Goal: Task Accomplishment & Management: Use online tool/utility

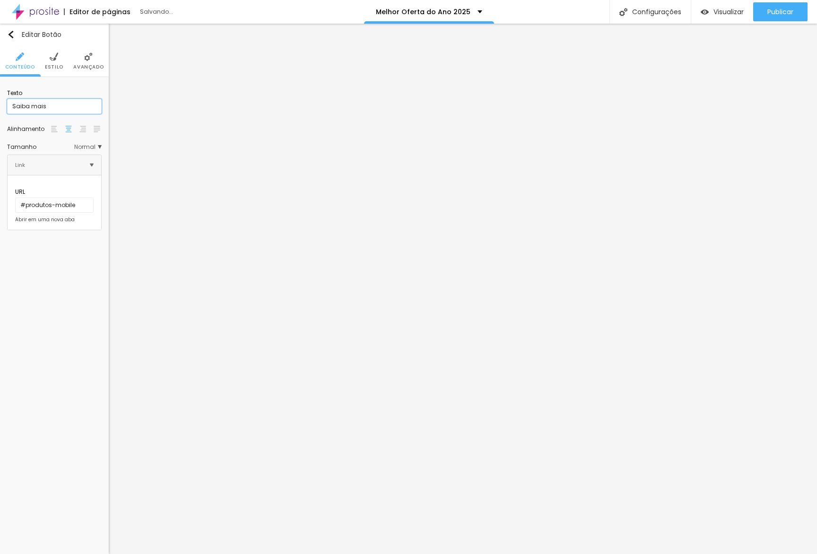
click at [49, 105] on input "Saiba mais" at bounding box center [54, 106] width 95 height 15
type input "Aproveite agora"
click at [96, 340] on div "Editar Botão Conteúdo Estilo Avançado Texto Aproveite agora Alinhamento Tamanho…" at bounding box center [54, 289] width 109 height 531
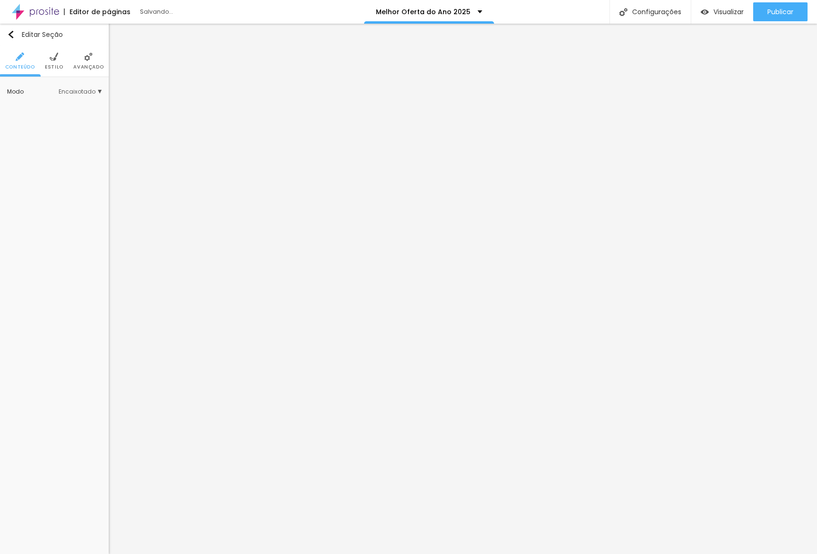
click at [58, 58] on img at bounding box center [54, 56] width 9 height 9
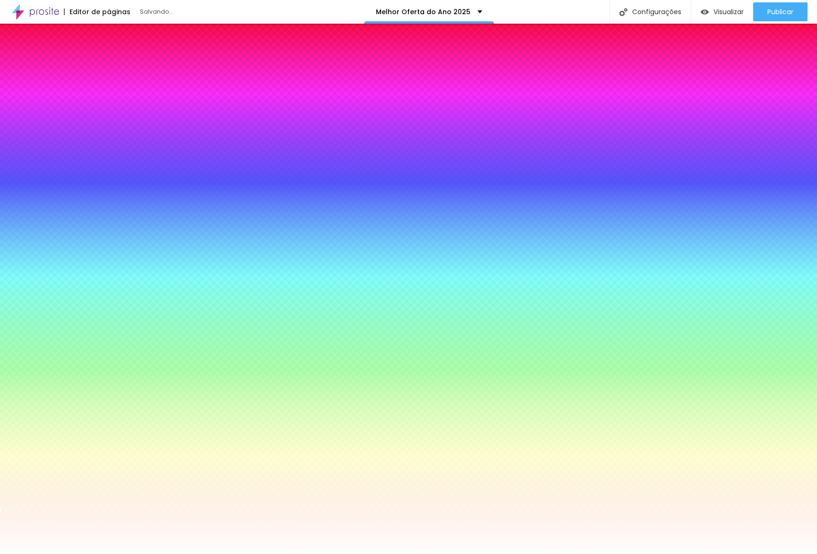
click at [93, 73] on li "Avançado" at bounding box center [88, 60] width 30 height 31
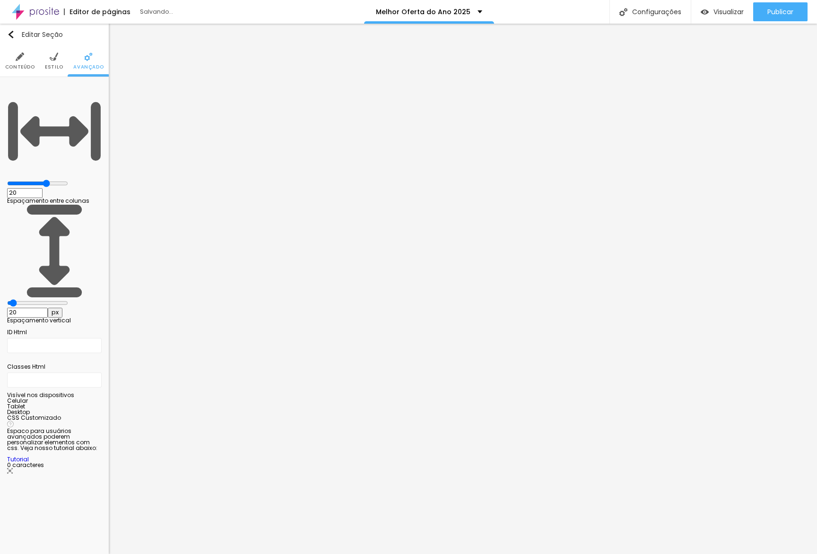
click at [50, 58] on img at bounding box center [54, 56] width 9 height 9
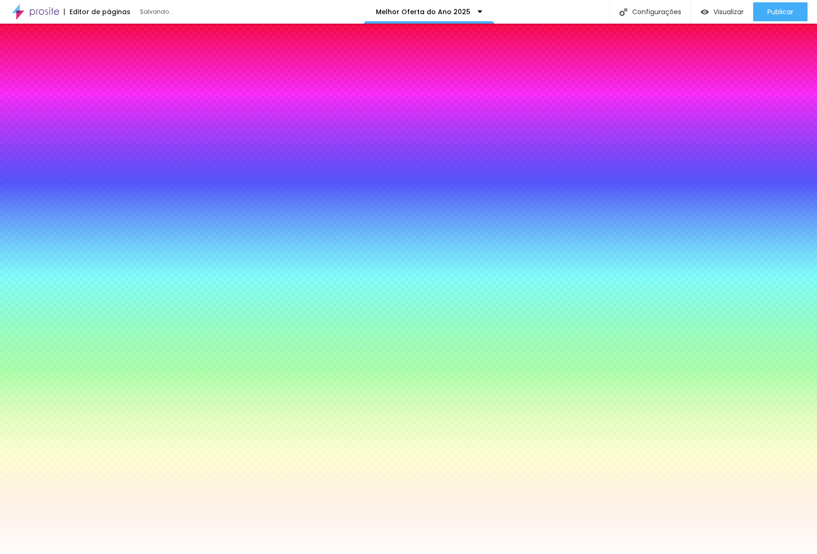
click at [84, 59] on img at bounding box center [88, 56] width 9 height 9
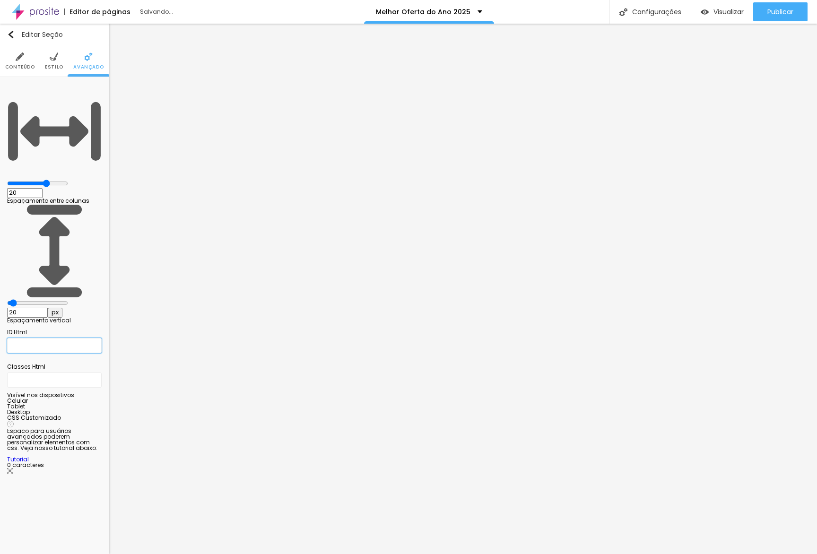
click at [60, 338] on input "text" at bounding box center [54, 345] width 95 height 15
type input "vendedores"
click at [42, 338] on input "vendedores" at bounding box center [54, 345] width 95 height 15
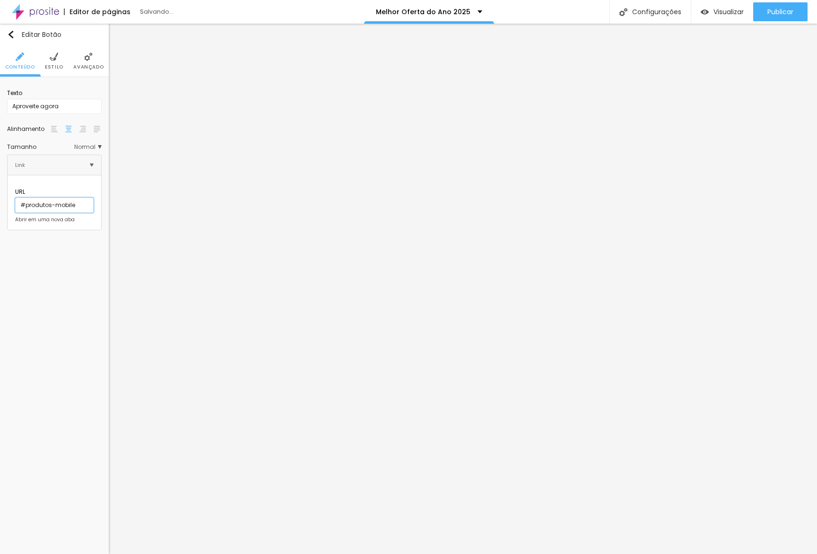
click at [35, 198] on input "#produtos-mobile" at bounding box center [54, 205] width 78 height 15
drag, startPoint x: 35, startPoint y: 195, endPoint x: 77, endPoint y: 195, distance: 41.6
click at [77, 198] on input "#produtos-mobile" at bounding box center [54, 205] width 78 height 15
paste input "vendedores"
type input "#vendedores"
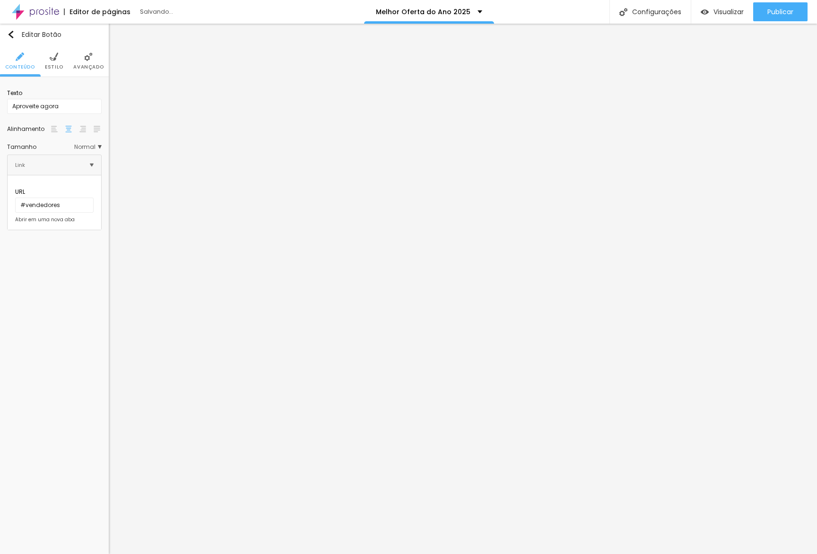
click at [96, 58] on li "Avançado" at bounding box center [88, 60] width 30 height 31
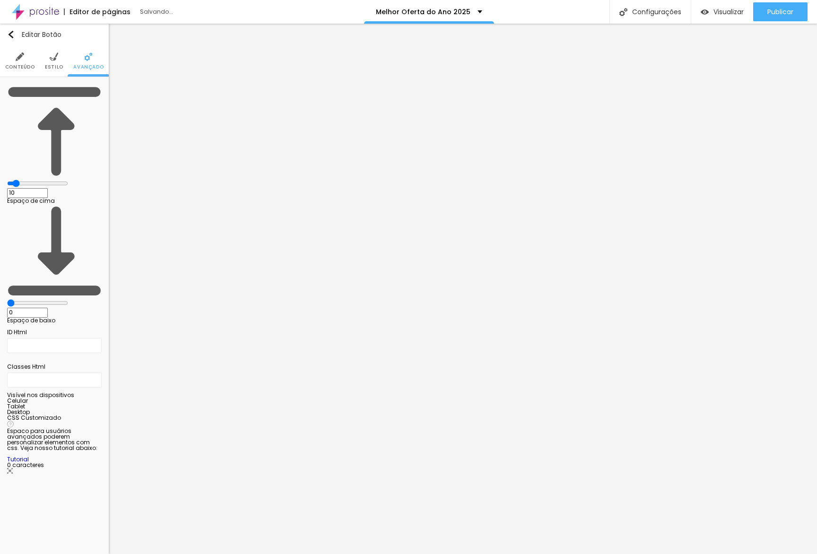
click at [48, 308] on input "0" at bounding box center [27, 313] width 41 height 10
type input "30"
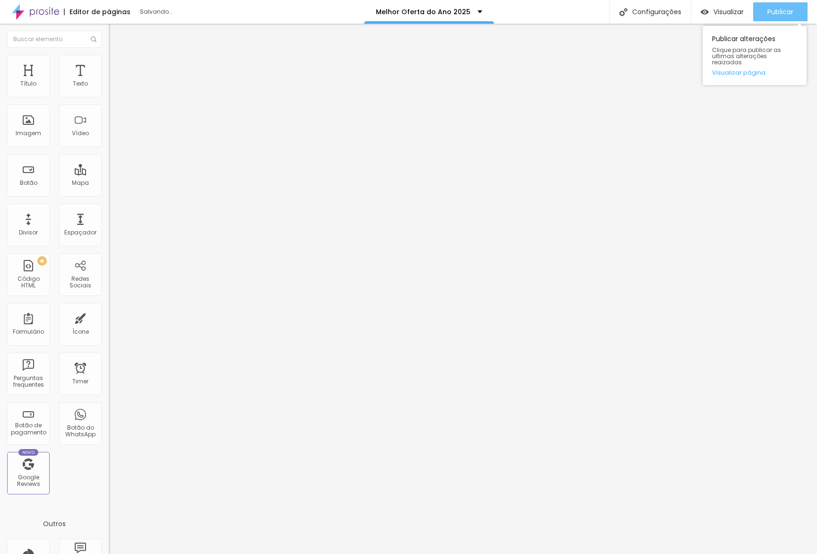
click at [772, 15] on span "Publicar" at bounding box center [780, 12] width 26 height 8
click at [746, 70] on link "Visualizar página" at bounding box center [754, 73] width 85 height 6
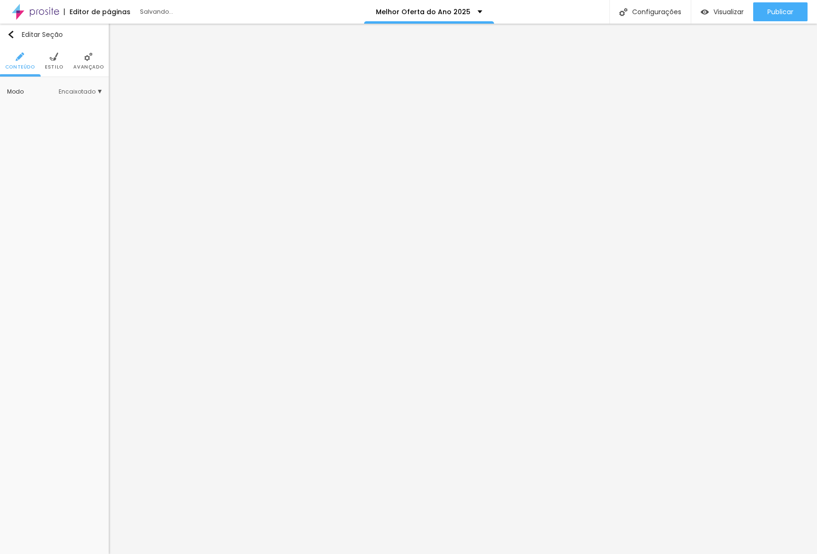
click at [89, 86] on div "Modo Encaixotado Encaixotado Completo" at bounding box center [54, 91] width 95 height 15
click at [91, 69] on span "Avançado" at bounding box center [88, 67] width 30 height 5
click at [89, 71] on li "Avançado" at bounding box center [88, 60] width 30 height 31
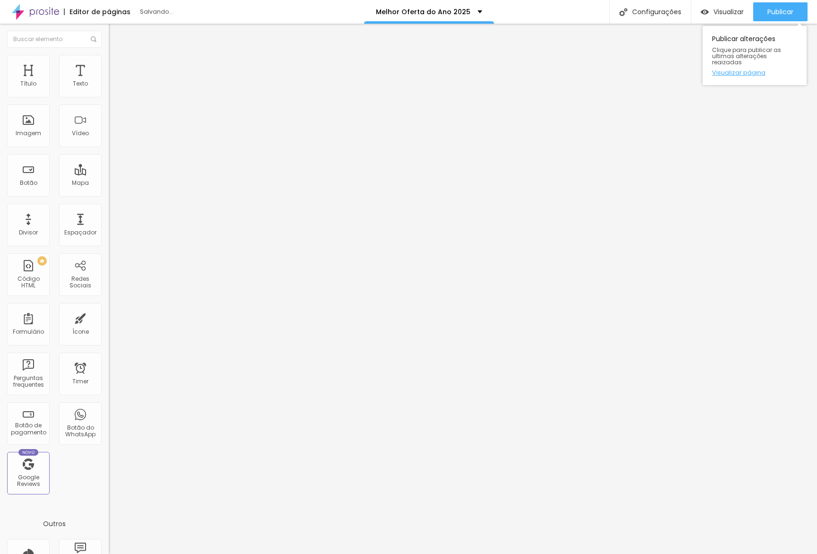
click at [752, 70] on link "Visualizar página" at bounding box center [754, 73] width 85 height 6
click at [109, 89] on input "Saiba mais" at bounding box center [165, 83] width 113 height 9
type input "Aproveitar"
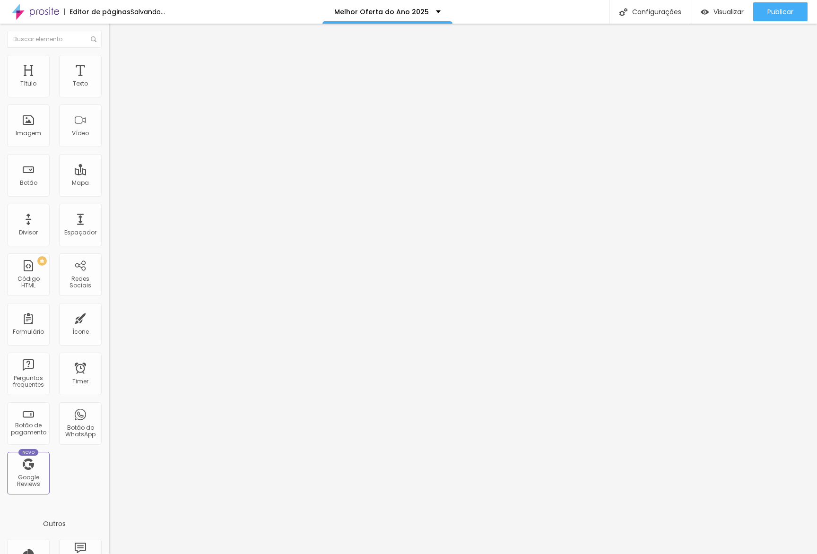
click at [109, 195] on input "#produtos" at bounding box center [165, 189] width 113 height 9
type input "#vendedores"
click at [109, 58] on ul "Conteúdo Estilo Avançado" at bounding box center [163, 59] width 109 height 28
drag, startPoint x: 48, startPoint y: 65, endPoint x: 55, endPoint y: 65, distance: 7.6
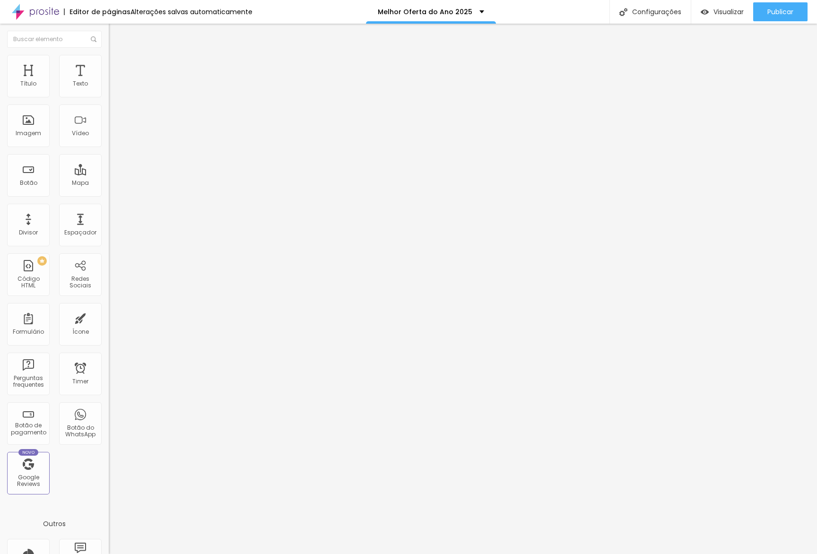
click at [117, 65] on span "Estilo" at bounding box center [124, 61] width 15 height 8
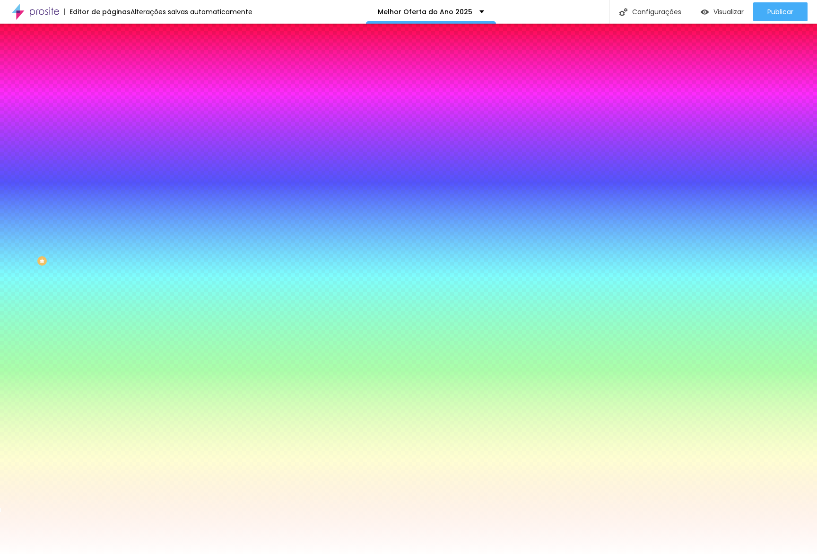
click at [109, 64] on li "Avançado" at bounding box center [163, 68] width 109 height 9
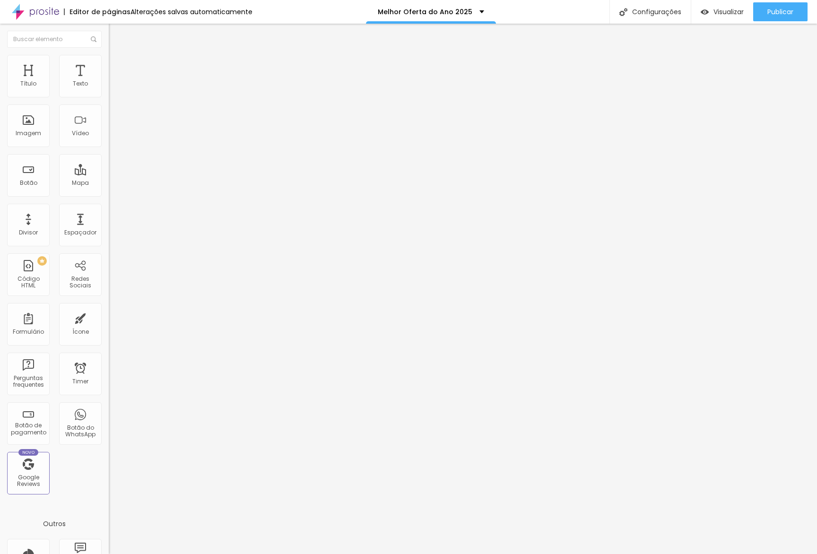
click at [109, 341] on div "ID Html" at bounding box center [163, 352] width 109 height 23
click at [109, 347] on input "text" at bounding box center [165, 351] width 113 height 9
type input "vendedores"
click at [109, 374] on input "text" at bounding box center [165, 378] width 113 height 9
type input "vendedores"
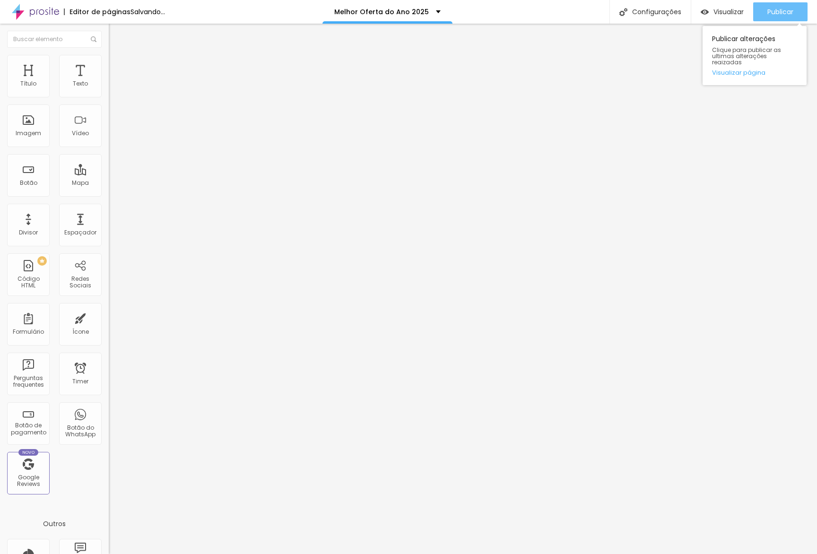
click at [765, 15] on button "Publicar" at bounding box center [780, 11] width 54 height 19
click at [742, 70] on link "Visualizar página" at bounding box center [754, 73] width 85 height 6
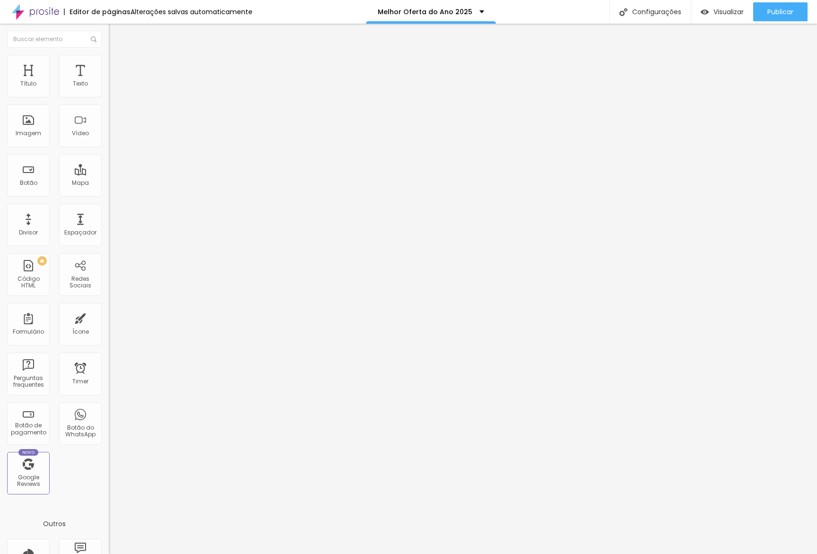
click at [109, 89] on input "Aproveitar" at bounding box center [165, 83] width 113 height 9
type input "a"
drag, startPoint x: 37, startPoint y: 106, endPoint x: 79, endPoint y: 130, distance: 48.5
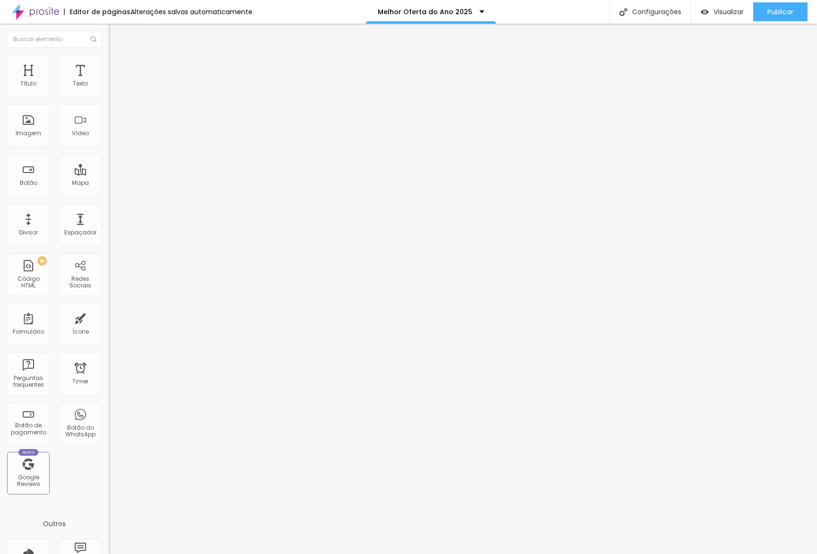
click at [109, 89] on input "Aproveitar agora" at bounding box center [165, 83] width 113 height 9
type input "Aproveitar agora"
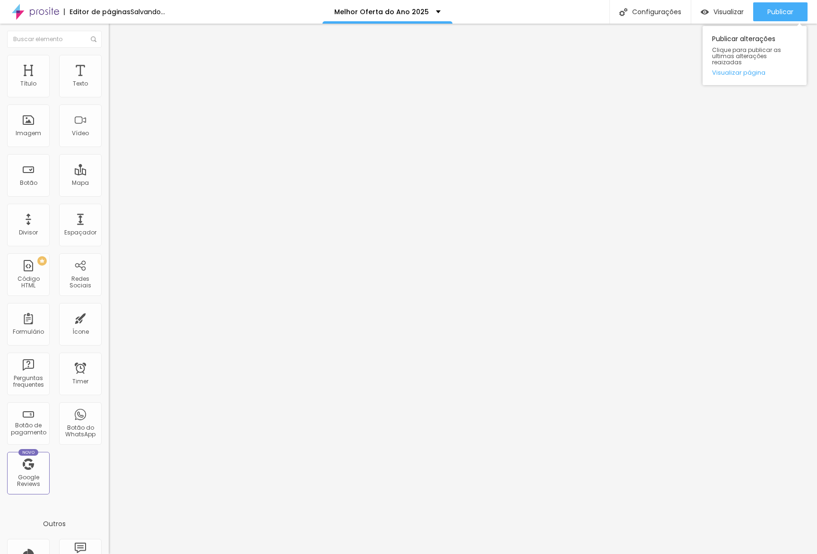
click at [783, 21] on div "Publicar alterações Clique para publicar as ultimas alterações reaizadas Visual…" at bounding box center [755, 53] width 104 height 64
click at [782, 17] on div "Publicar" at bounding box center [780, 11] width 26 height 19
